Goal: Feedback & Contribution: Submit feedback/report problem

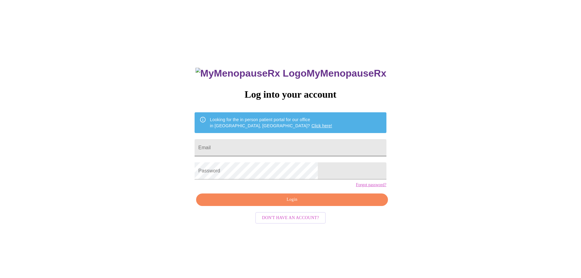
click at [264, 146] on input "Email" at bounding box center [291, 147] width 192 height 17
type input "[EMAIL_ADDRESS][DOMAIN_NAME]"
click at [290, 203] on span "Login" at bounding box center [291, 200] width 177 height 8
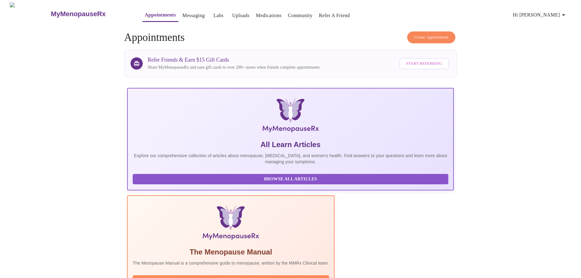
click at [232, 13] on link "Uploads" at bounding box center [240, 15] width 17 height 9
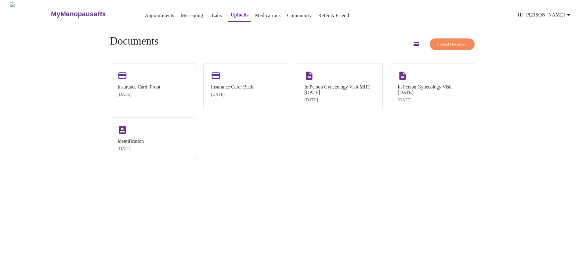
click at [212, 13] on link "Labs" at bounding box center [217, 15] width 10 height 9
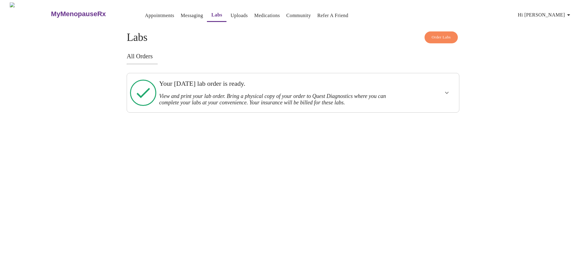
click at [448, 91] on icon "show more" at bounding box center [446, 92] width 7 height 7
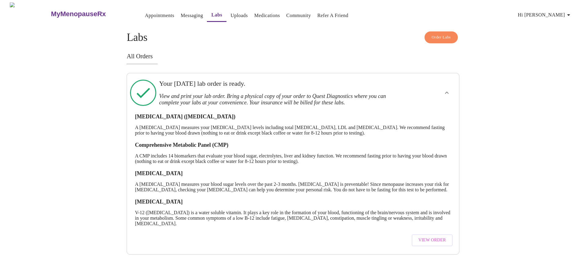
click at [227, 24] on div "MyMenopauseRx Appointments Messaging Labs Uploads Medications Community Refer a…" at bounding box center [292, 128] width 581 height 252
click at [230, 11] on link "Uploads" at bounding box center [238, 15] width 17 height 9
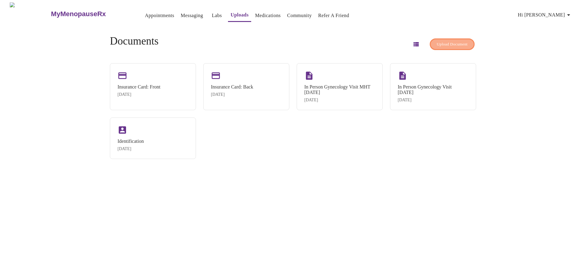
click at [446, 41] on span "Upload Document" at bounding box center [451, 44] width 31 height 7
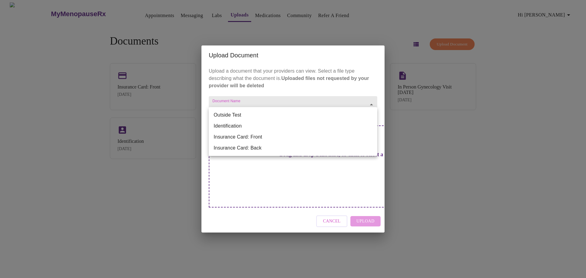
click at [233, 110] on body "MyMenopauseRx Appointments Messaging Labs Uploads Medications Community Refer a…" at bounding box center [292, 141] width 581 height 278
click at [238, 116] on li "Outside Test" at bounding box center [293, 114] width 168 height 11
type input "Outside Test"
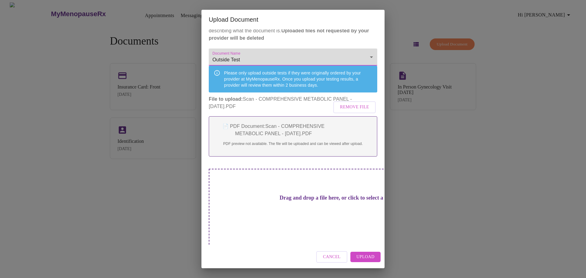
scroll to position [5, 0]
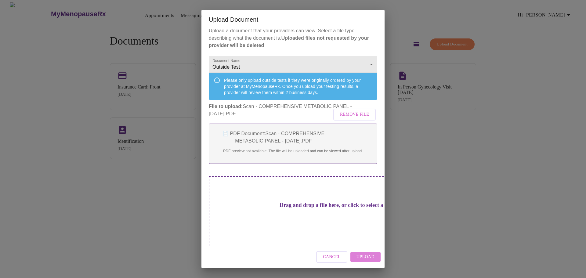
click at [364, 255] on span "Upload" at bounding box center [365, 257] width 18 height 8
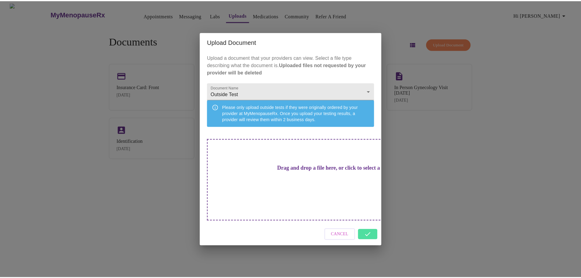
scroll to position [0, 0]
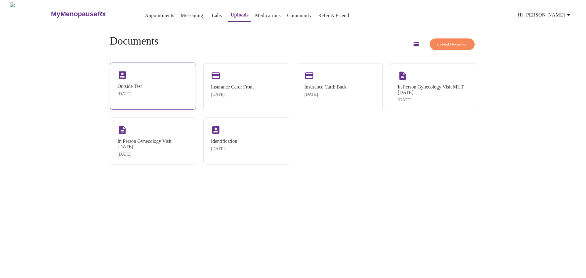
click at [137, 84] on div "Outside Test" at bounding box center [129, 86] width 24 height 5
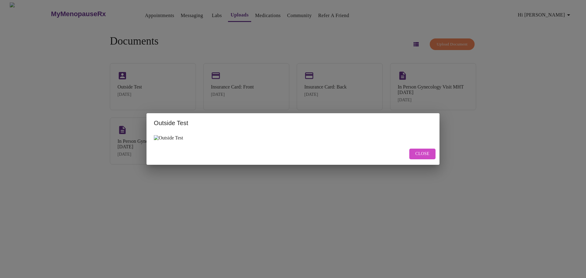
click at [422, 153] on span "Close" at bounding box center [422, 154] width 14 height 8
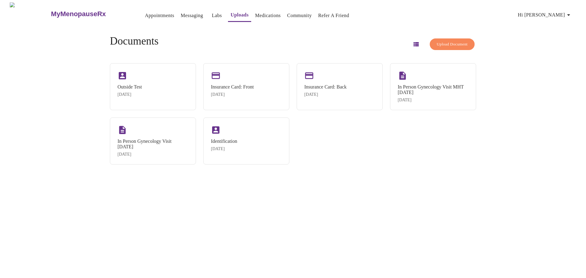
click at [445, 42] on span "Upload Document" at bounding box center [451, 44] width 31 height 7
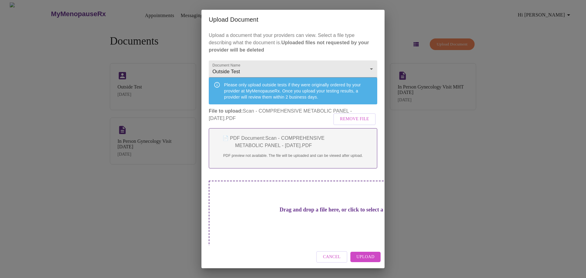
click at [367, 258] on span "Upload" at bounding box center [365, 257] width 18 height 8
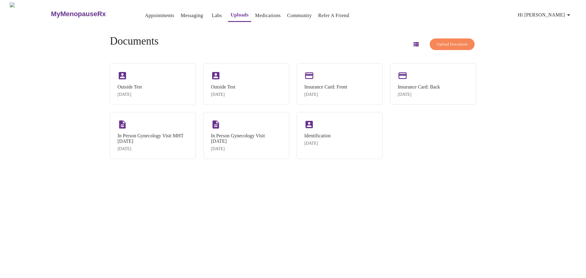
click at [434, 178] on div "MyMenopauseRx Appointments Messaging Labs Uploads Medications Community Refer a…" at bounding box center [292, 141] width 581 height 278
click at [219, 81] on div "Outside Test [DATE]" at bounding box center [246, 83] width 86 height 41
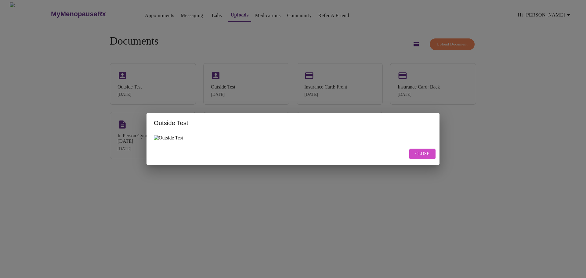
click at [422, 155] on span "Close" at bounding box center [422, 154] width 14 height 8
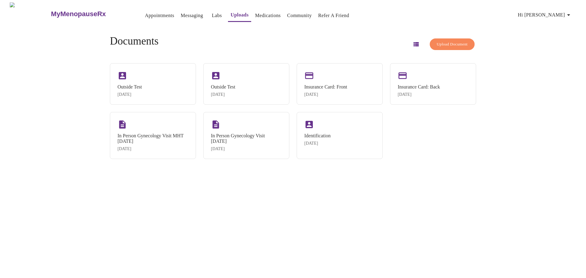
click at [413, 42] on icon "button" at bounding box center [415, 44] width 5 height 4
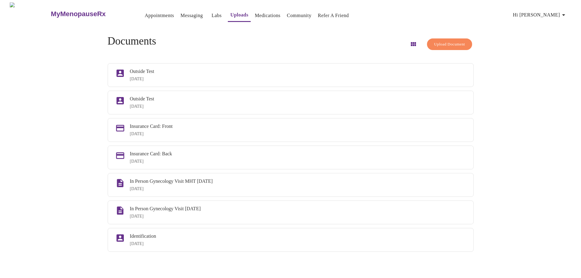
click at [212, 12] on link "Labs" at bounding box center [217, 15] width 10 height 9
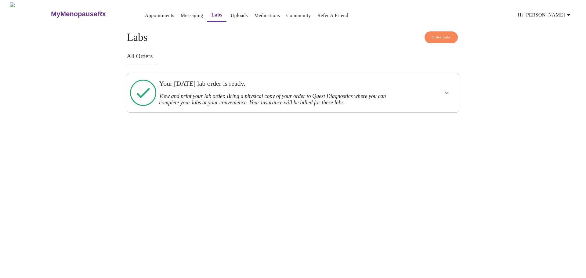
click at [181, 11] on link "Messaging" at bounding box center [192, 15] width 22 height 9
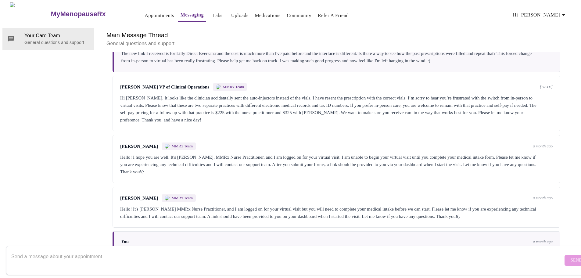
scroll to position [122, 0]
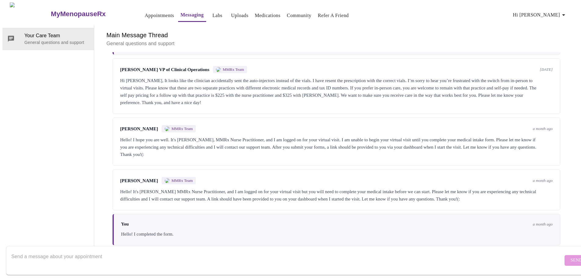
click at [86, 254] on textarea "Send a message about your appointment" at bounding box center [287, 260] width 552 height 20
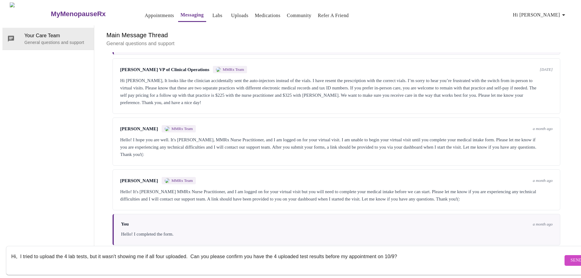
click at [87, 250] on textarea "Hi, I tried to upload the 4 lab tests, but it wasn't showing me if all four upl…" at bounding box center [287, 260] width 552 height 20
type textarea "Hi, I tried to upload the 4 lab test results, but it wasn't showing me if all f…"
click at [571, 256] on span "Send" at bounding box center [577, 260] width 12 height 8
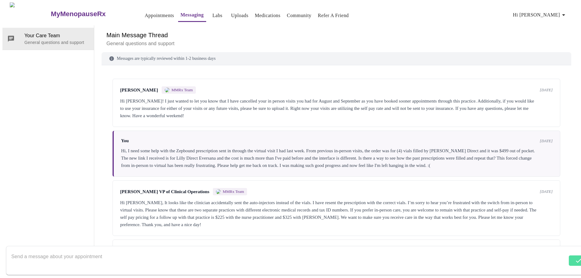
scroll to position [0, 0]
click at [212, 12] on link "Labs" at bounding box center [217, 15] width 10 height 9
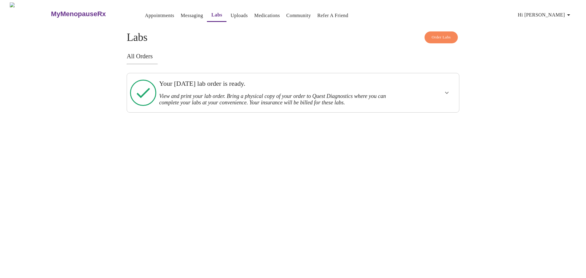
click at [230, 12] on link "Uploads" at bounding box center [238, 15] width 17 height 9
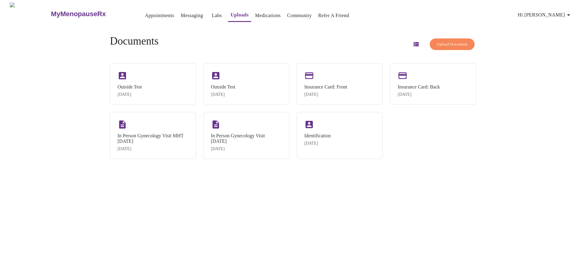
click at [561, 11] on span "Hi [PERSON_NAME]" at bounding box center [545, 15] width 54 height 9
click at [130, 10] on div at bounding box center [293, 139] width 586 height 278
click at [138, 15] on body "MyMenopauseRx Appointments Messaging Labs Uploads Medications Community Refer a…" at bounding box center [292, 141] width 581 height 278
click at [145, 12] on link "Appointments" at bounding box center [159, 15] width 29 height 9
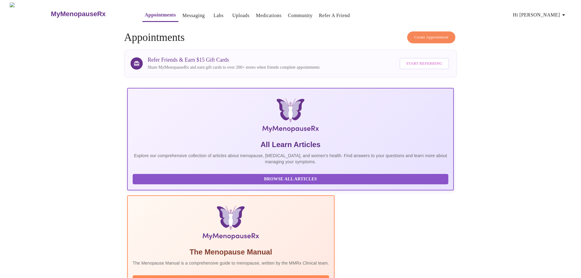
click at [558, 14] on span "Hi [PERSON_NAME]" at bounding box center [540, 15] width 54 height 9
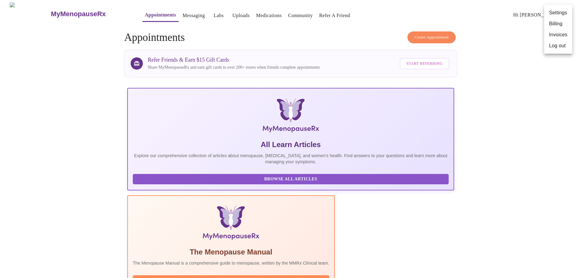
click at [559, 42] on li "Log out" at bounding box center [558, 45] width 28 height 11
